Goal: Entertainment & Leisure: Consume media (video, audio)

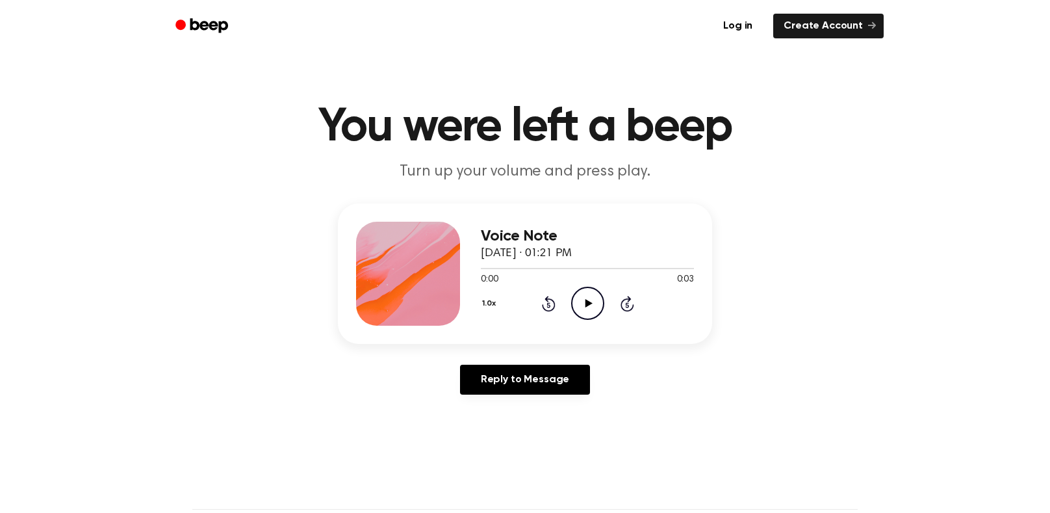
click at [590, 300] on icon "Play Audio" at bounding box center [587, 303] width 33 height 33
click at [588, 302] on icon at bounding box center [588, 303] width 7 height 8
click at [582, 285] on div "0:00 0:03" at bounding box center [587, 280] width 213 height 14
click at [585, 302] on icon at bounding box center [588, 303] width 7 height 8
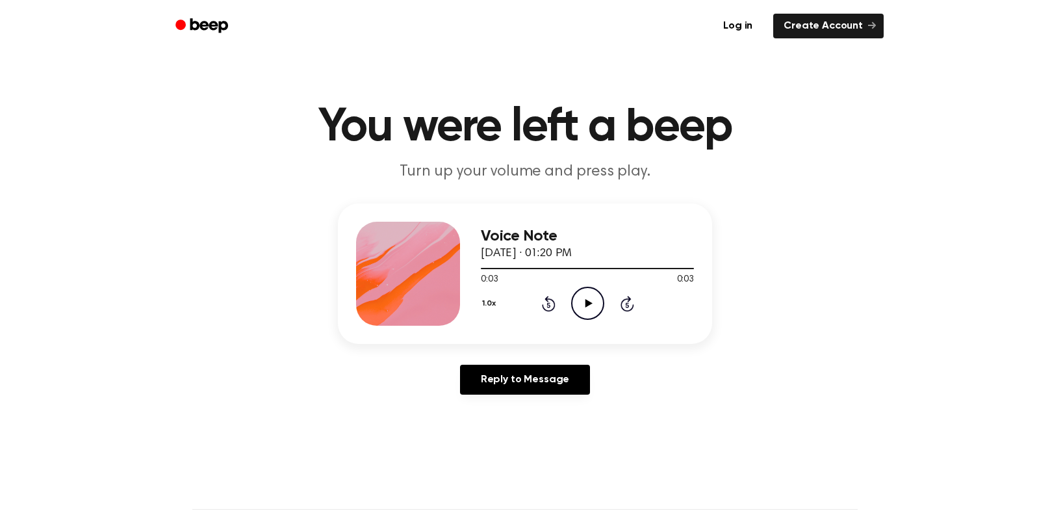
click at [586, 306] on icon at bounding box center [588, 303] width 7 height 8
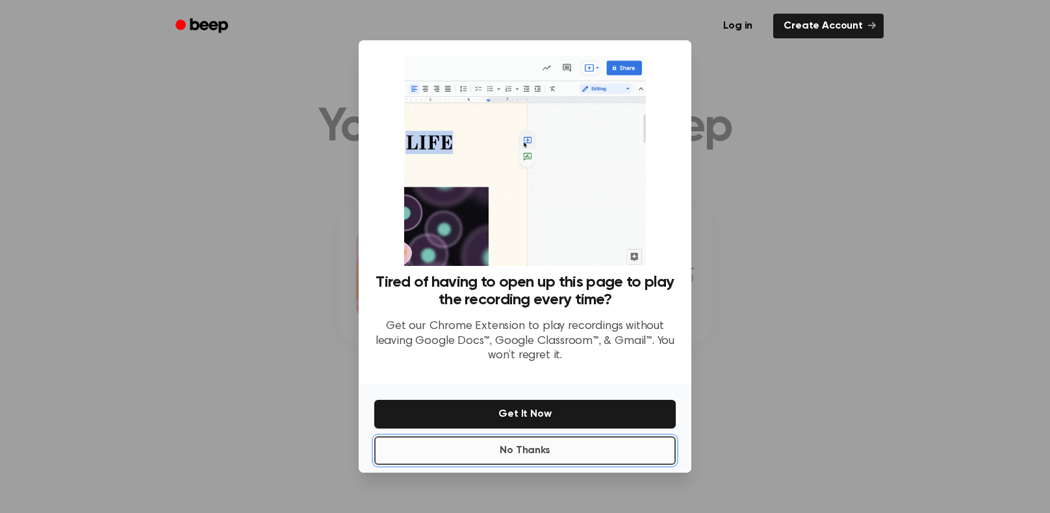
click at [554, 447] on button "No Thanks" at bounding box center [525, 450] width 302 height 29
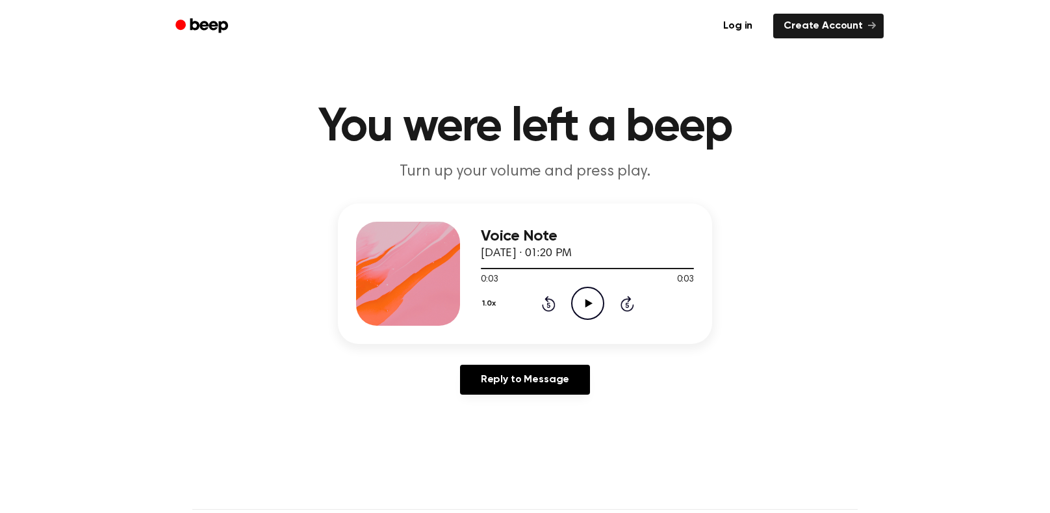
click at [579, 314] on icon "Play Audio" at bounding box center [587, 303] width 33 height 33
click at [592, 298] on icon "Play Audio" at bounding box center [587, 303] width 33 height 33
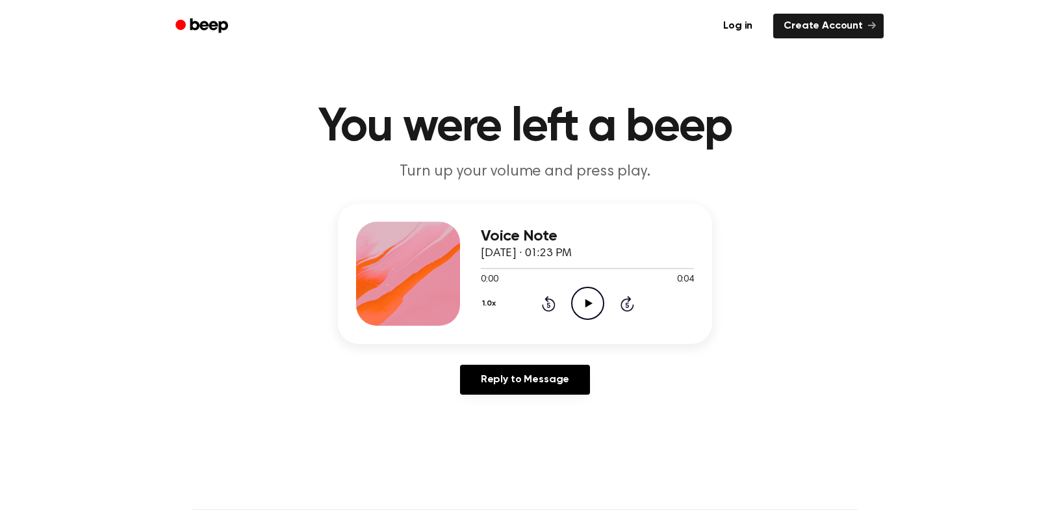
click at [586, 302] on icon at bounding box center [588, 303] width 7 height 8
click at [593, 298] on icon "Play Audio" at bounding box center [587, 303] width 33 height 33
click at [595, 302] on icon "Play Audio" at bounding box center [587, 303] width 33 height 33
click at [588, 294] on icon "Play Audio" at bounding box center [587, 303] width 33 height 33
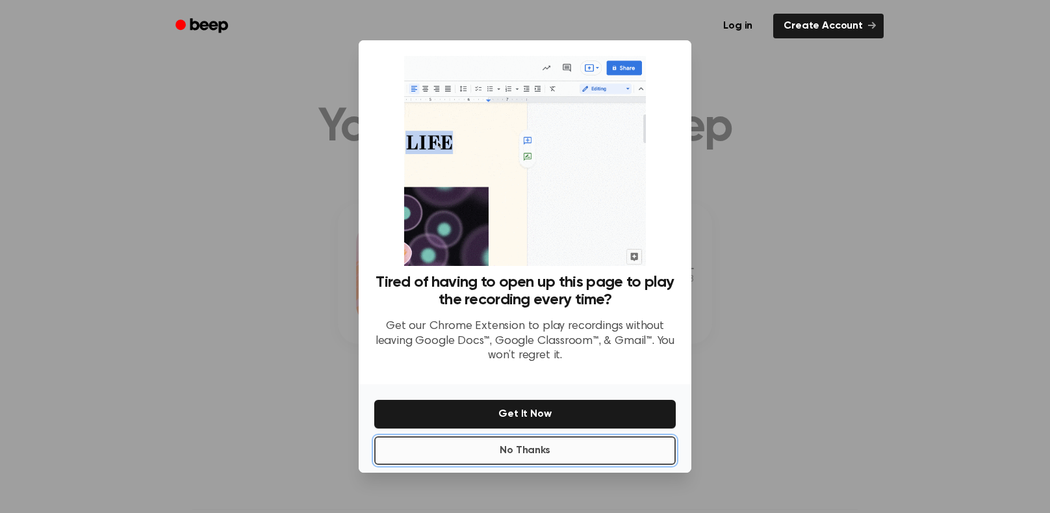
click at [535, 445] on button "No Thanks" at bounding box center [525, 450] width 302 height 29
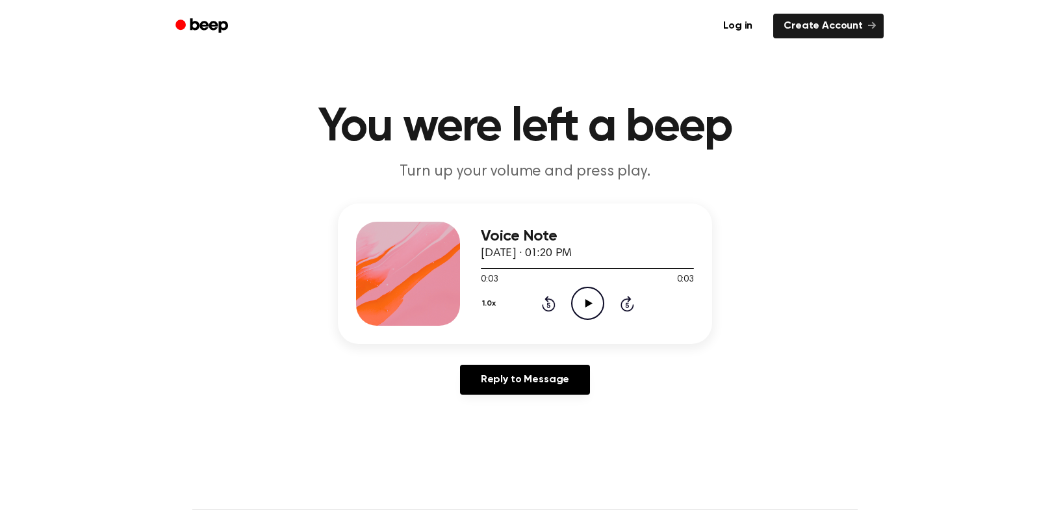
click at [585, 308] on icon "Play Audio" at bounding box center [587, 303] width 33 height 33
click at [590, 295] on icon "Play Audio" at bounding box center [587, 303] width 33 height 33
click at [590, 295] on icon "Pause Audio" at bounding box center [587, 303] width 33 height 33
